Goal: Browse casually

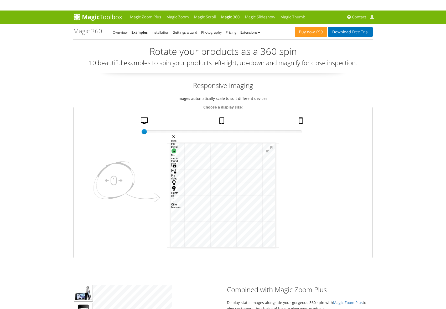
click at [181, 148] on div "No media found Select to download Media Downloading No media found" at bounding box center [175, 155] width 9 height 14
click at [181, 197] on div "Other features Download file to your phone Don't show again on www.magictoolbox…" at bounding box center [175, 203] width 9 height 12
click at [267, 149] on button at bounding box center [269, 149] width 12 height 12
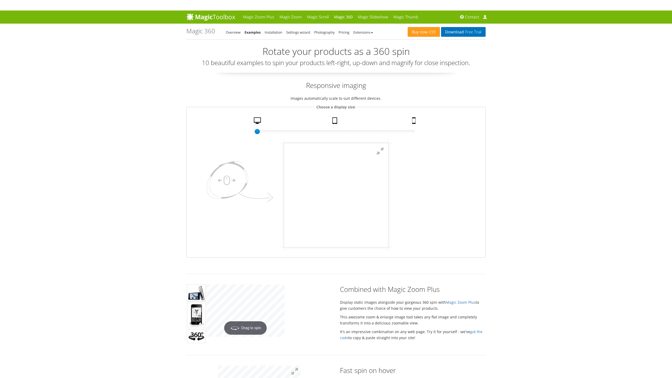
click at [388, 247] on div at bounding box center [336, 195] width 104 height 104
